Goal: Task Accomplishment & Management: Manage account settings

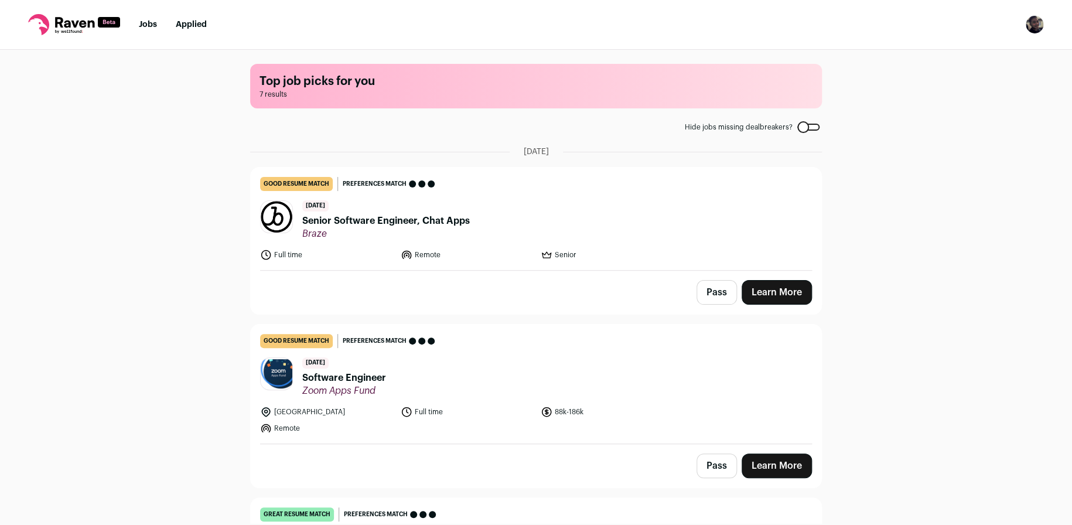
scroll to position [872, 0]
